Goal: Use online tool/utility: Utilize a website feature to perform a specific function

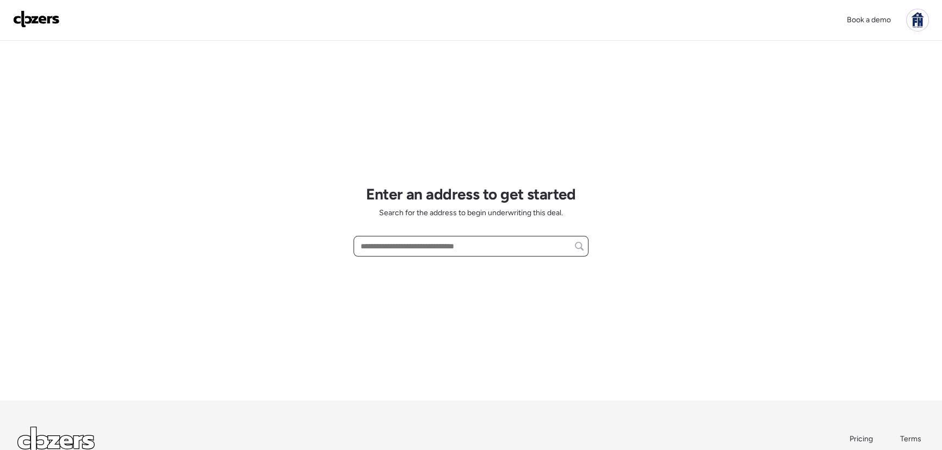
drag, startPoint x: 1042, startPoint y: 0, endPoint x: 477, endPoint y: 250, distance: 617.7
click at [477, 250] on input "text" at bounding box center [470, 246] width 225 height 15
click at [411, 248] on input "text" at bounding box center [470, 246] width 225 height 15
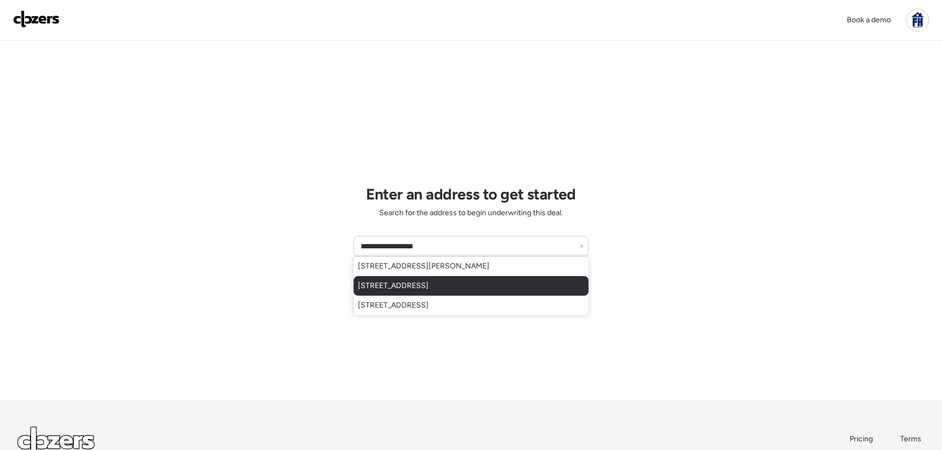
click at [419, 279] on div "[STREET_ADDRESS]" at bounding box center [470, 286] width 235 height 20
type input "**********"
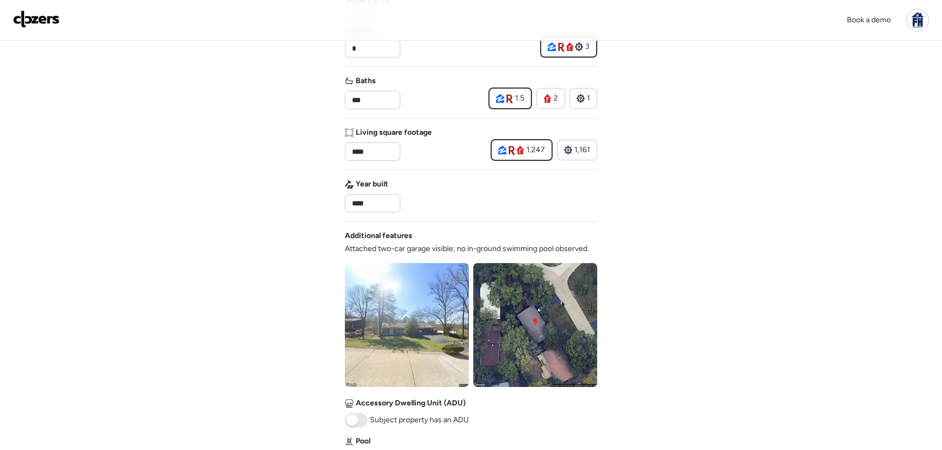
scroll to position [197, 0]
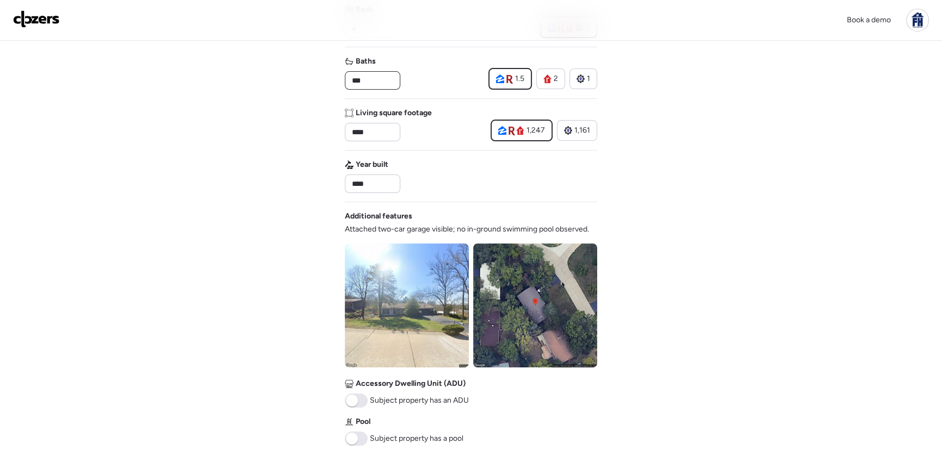
click at [365, 78] on input "***" at bounding box center [373, 80] width 46 height 15
type input "*"
click at [434, 150] on div "Address [STREET_ADDRESS] • Realtor • Redfin Property type Single Family Beds * …" at bounding box center [471, 193] width 252 height 581
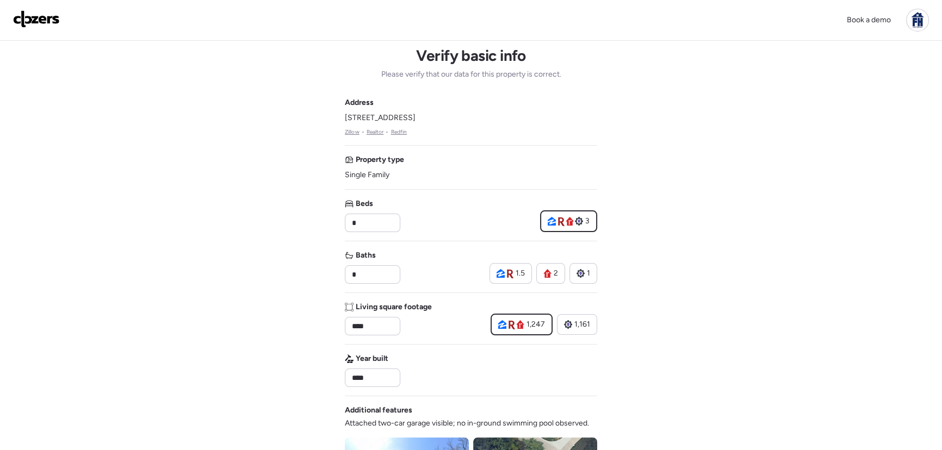
scroll to position [0, 0]
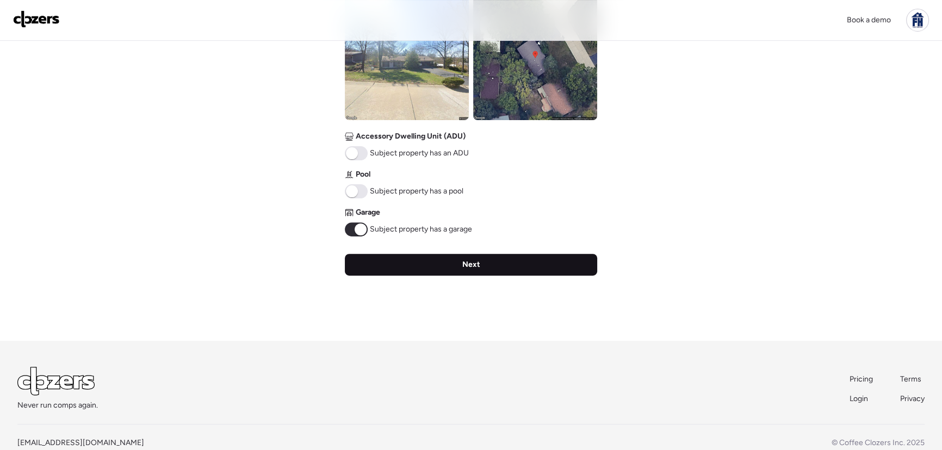
click at [451, 271] on div "Next" at bounding box center [471, 265] width 252 height 22
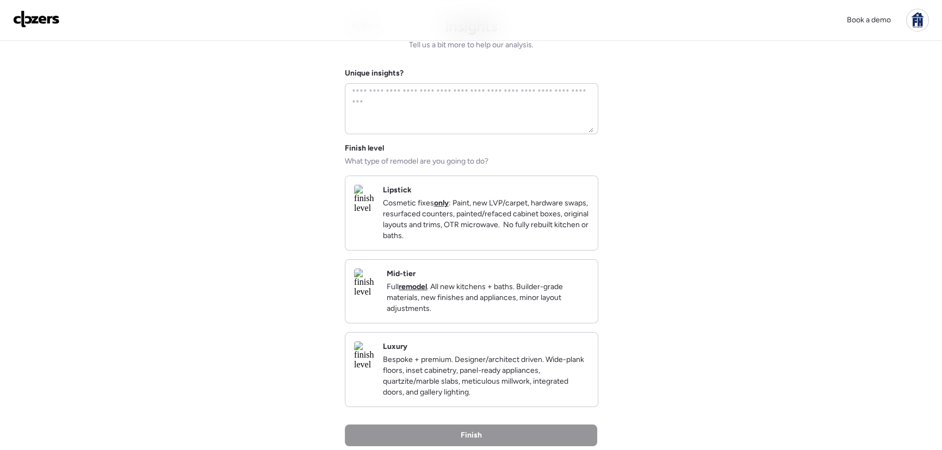
scroll to position [49, 0]
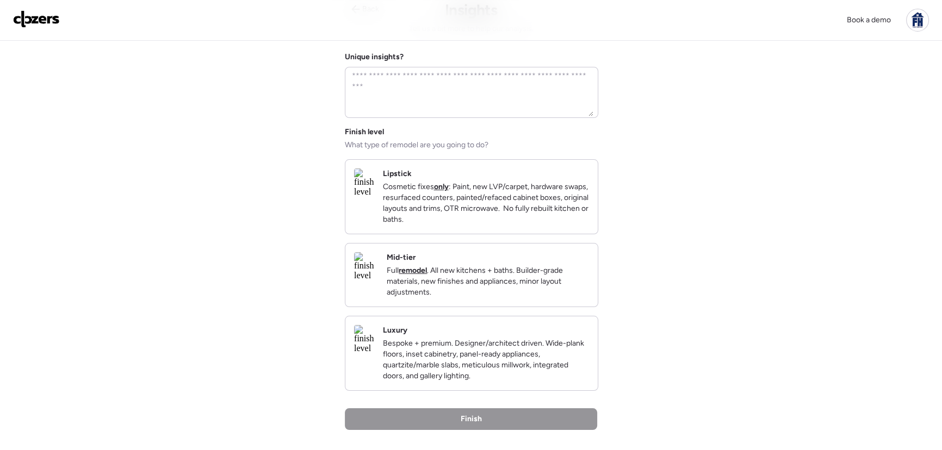
click at [529, 288] on p "Full remodel . All new kitchens + baths. Builder-grade materials, new finishes …" at bounding box center [488, 281] width 202 height 33
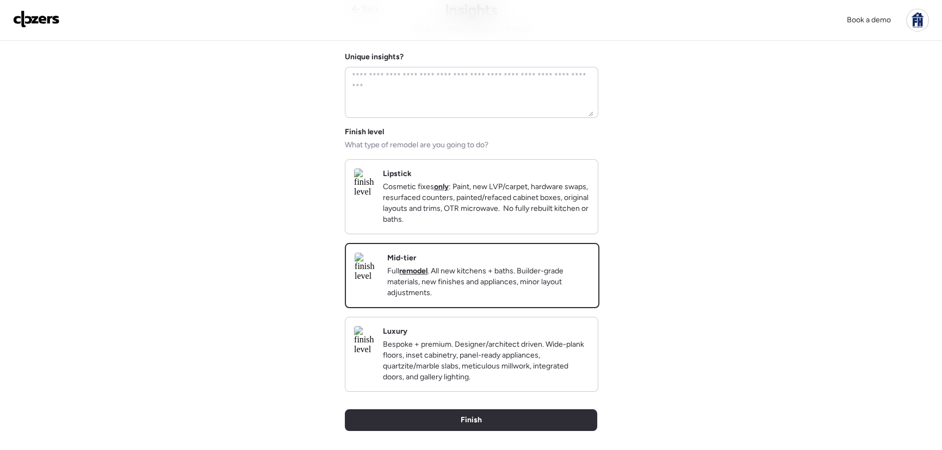
click at [512, 426] on div "Back Insights Tell us a bit more to help our analysis. Unique insights? Finish …" at bounding box center [471, 244] width 252 height 504
click at [512, 430] on div "Finish" at bounding box center [471, 420] width 252 height 22
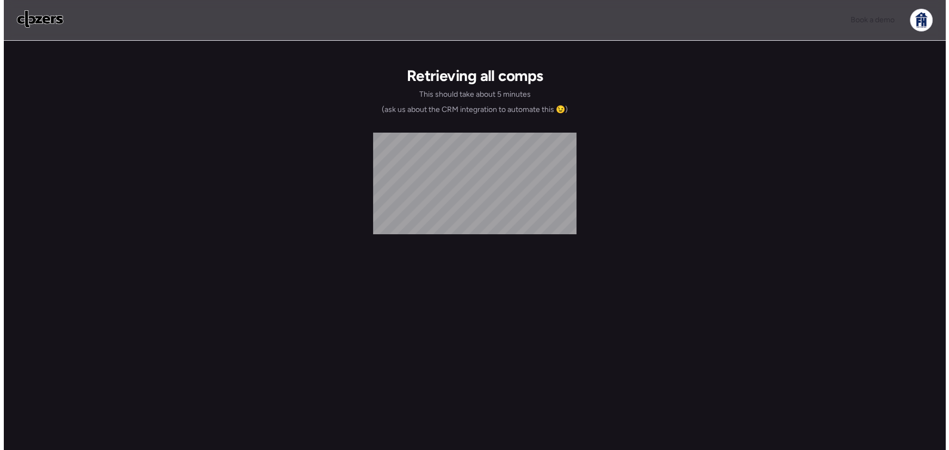
scroll to position [0, 0]
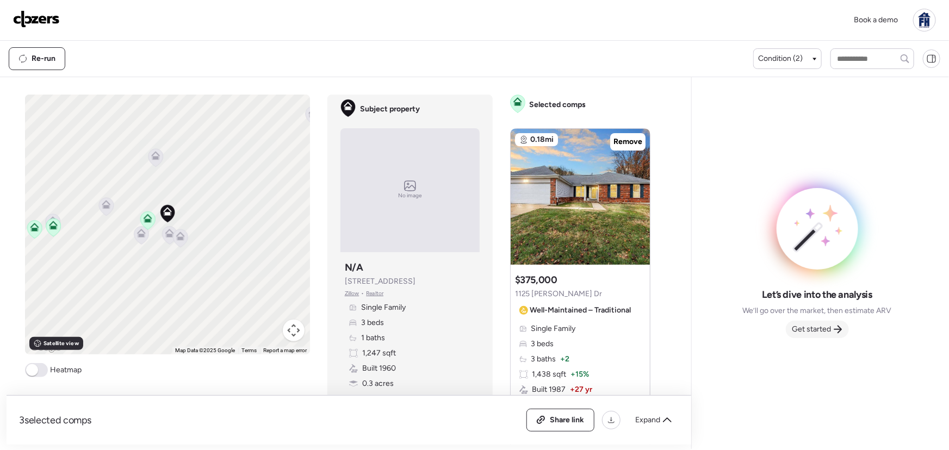
click at [819, 328] on span "Get started" at bounding box center [811, 329] width 39 height 11
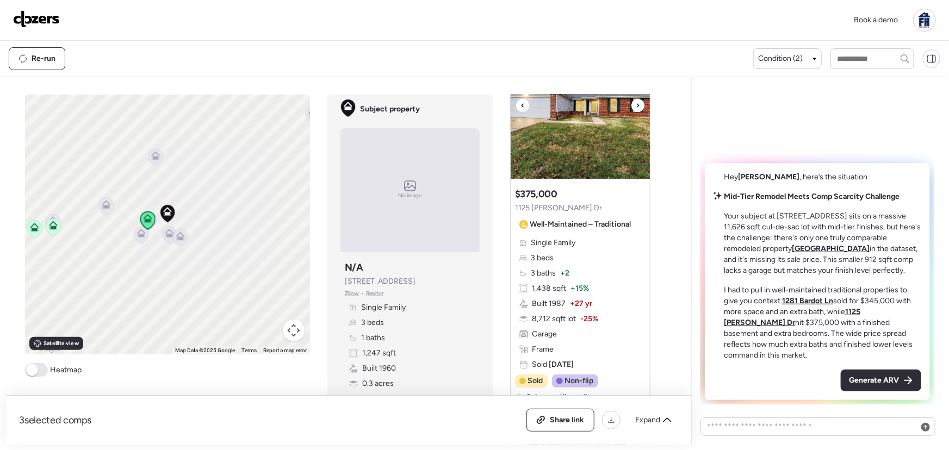
scroll to position [98, 0]
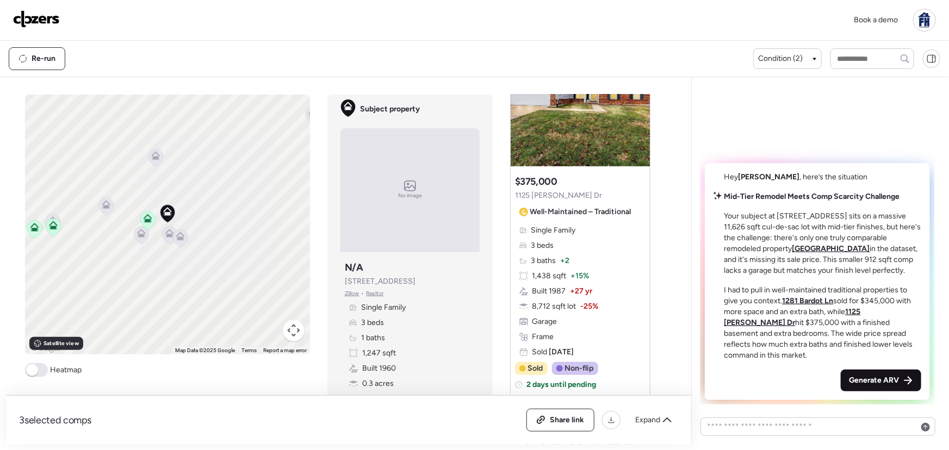
click at [881, 376] on span "Generate ARV" at bounding box center [874, 380] width 50 height 11
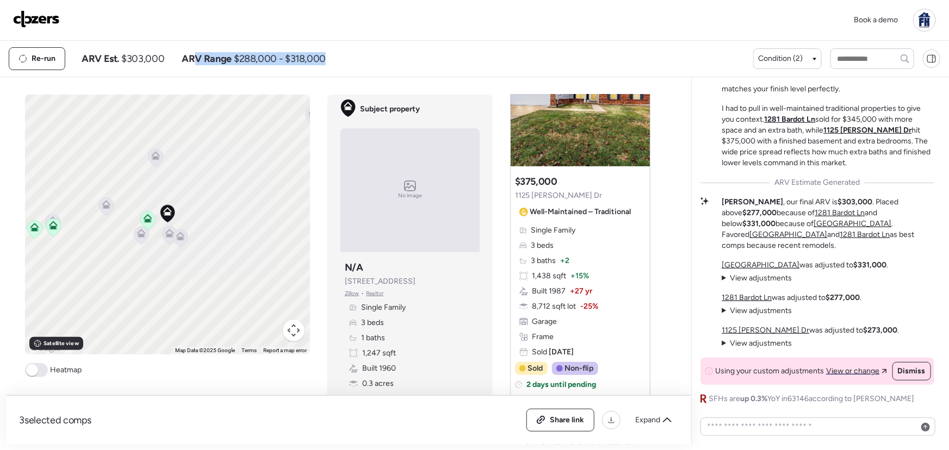
drag, startPoint x: 194, startPoint y: 58, endPoint x: 340, endPoint y: 63, distance: 146.3
click at [340, 63] on div "Re-run ARV Est. $303,000 ARV Range $288,000 - $318,000" at bounding box center [381, 58] width 744 height 23
click at [133, 59] on span "$303,000" at bounding box center [142, 58] width 43 height 13
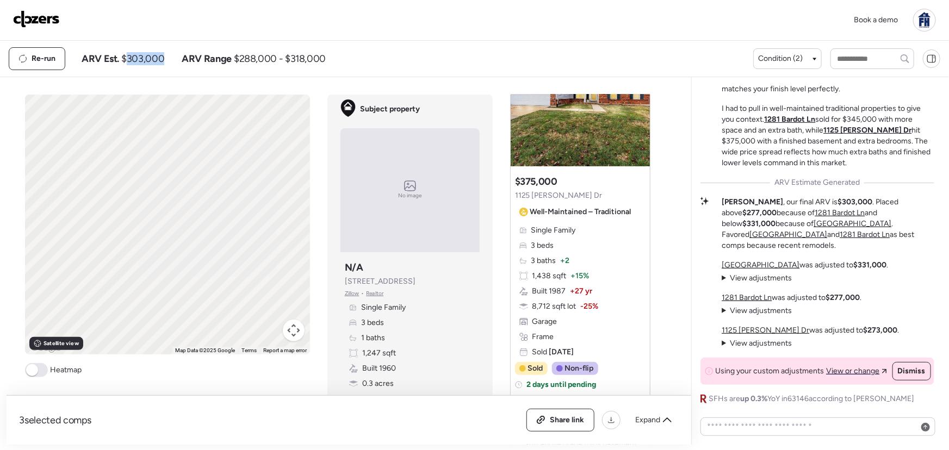
click at [133, 59] on span "$303,000" at bounding box center [142, 58] width 43 height 13
click at [722, 276] on summary "View adjustments Hide adjustments" at bounding box center [757, 278] width 70 height 11
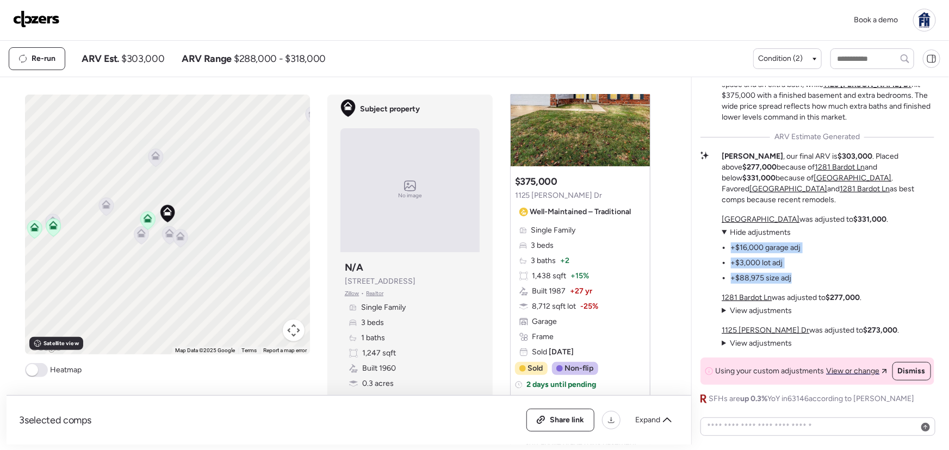
drag, startPoint x: 729, startPoint y: 247, endPoint x: 820, endPoint y: 278, distance: 95.8
click at [820, 278] on div "[STREET_ADDRESS] was adjusted to $331,000 . View adjustments Hide adjustments +…" at bounding box center [805, 249] width 166 height 70
click at [739, 309] on span "View adjustments" at bounding box center [761, 310] width 62 height 9
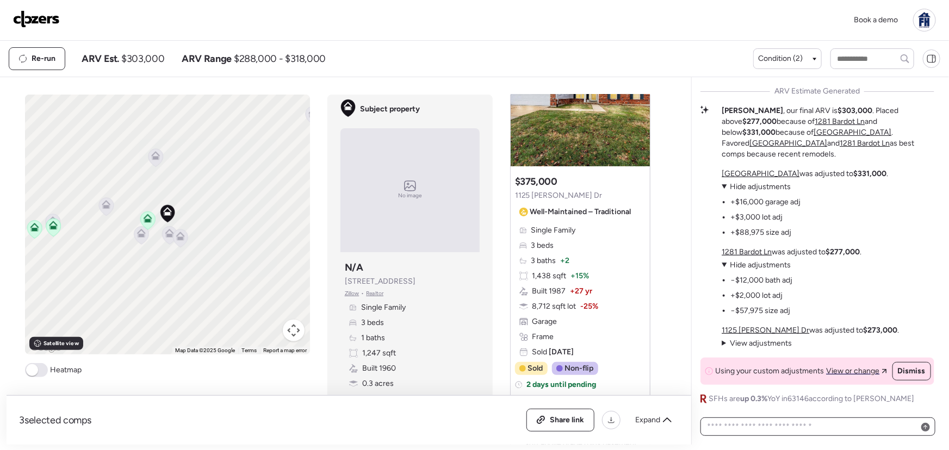
click at [756, 426] on textarea at bounding box center [817, 426] width 225 height 15
type textarea "**********"
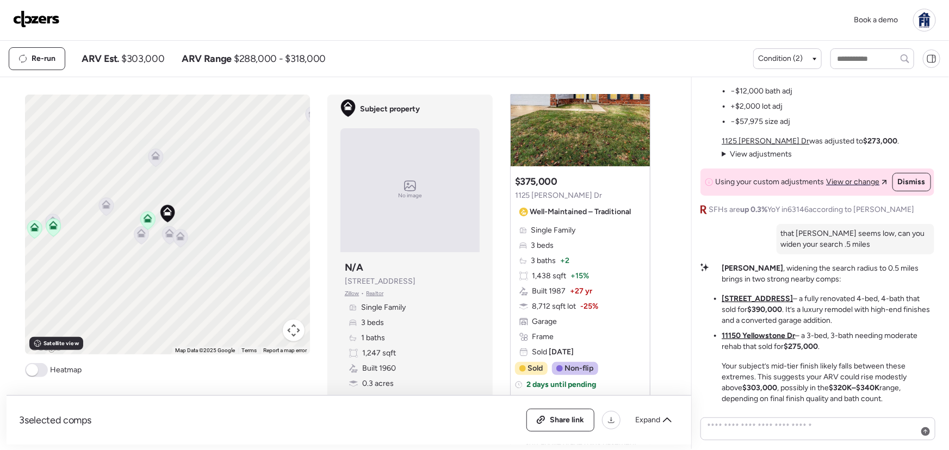
click at [811, 372] on p "Your subject’s mid-tier finish likely falls between these extremes. This sugges…" at bounding box center [828, 382] width 212 height 43
drag, startPoint x: 799, startPoint y: 387, endPoint x: 886, endPoint y: 390, distance: 87.6
click at [886, 390] on p "Your subject’s mid-tier finish likely falls between these extremes. This sugges…" at bounding box center [828, 382] width 212 height 43
click at [884, 402] on p "Your subject’s mid-tier finish likely falls between these extremes. This sugges…" at bounding box center [828, 382] width 212 height 43
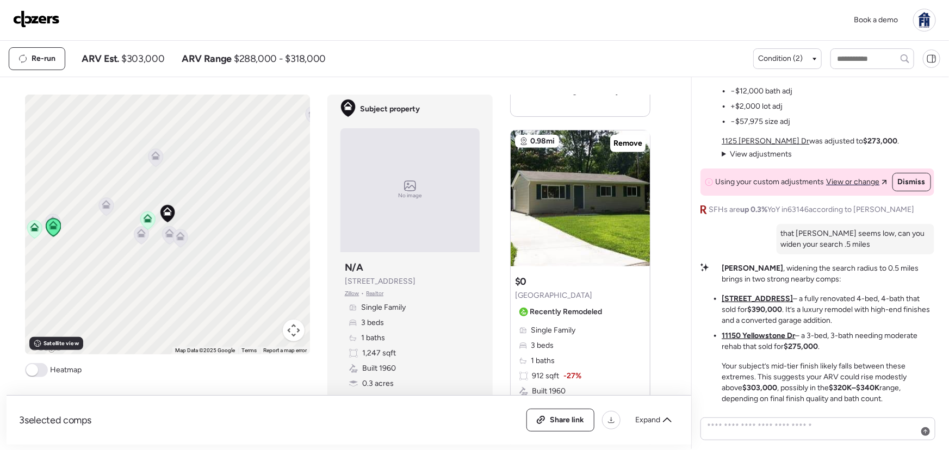
scroll to position [494, 0]
click at [631, 200] on div at bounding box center [637, 193] width 13 height 13
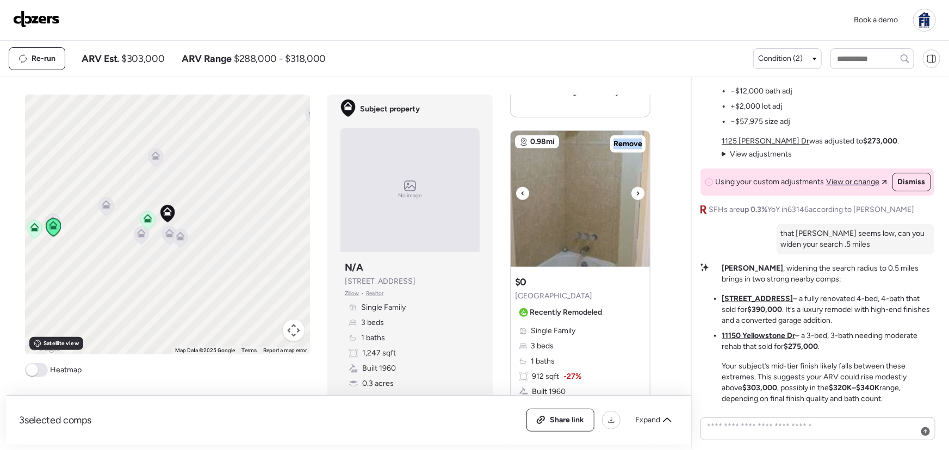
click at [631, 200] on div at bounding box center [637, 193] width 13 height 13
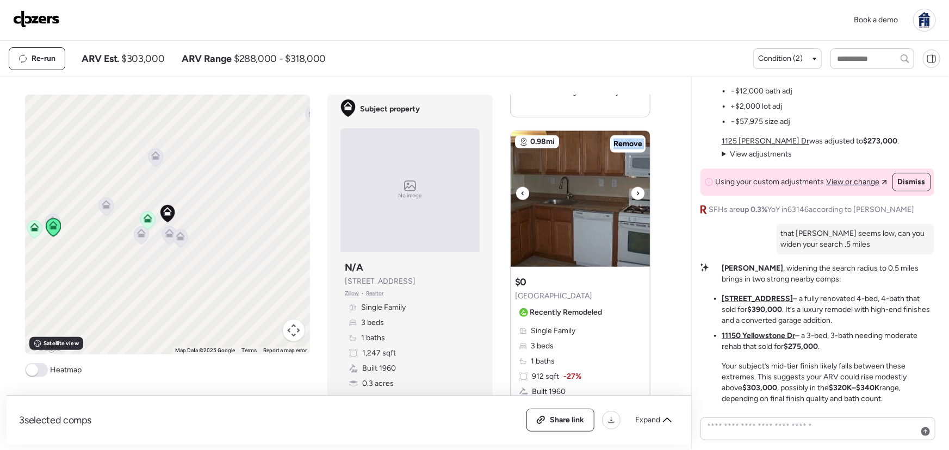
click at [631, 200] on div at bounding box center [637, 193] width 13 height 13
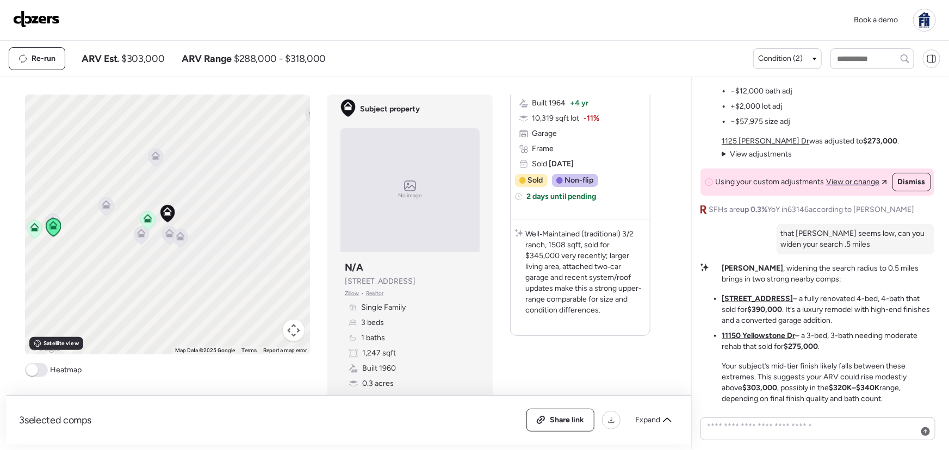
scroll to position [1283, 0]
click at [578, 412] on div "Share link" at bounding box center [560, 420] width 67 height 22
